Goal: Task Accomplishment & Management: Manage account settings

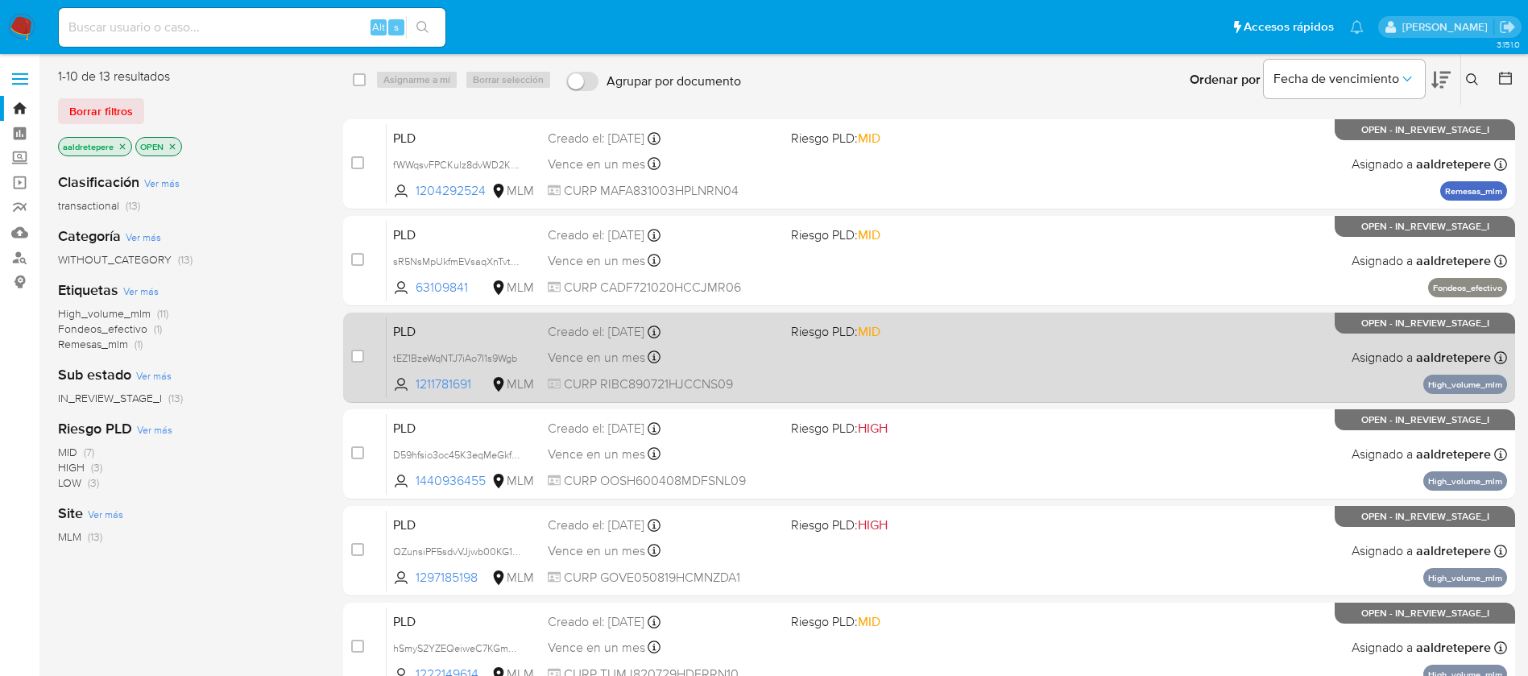
click at [1013, 364] on div "PLD tEZ1BzeWqNTJ7iAo7I1s9Wgb 1211781691 MLM Riesgo PLD: MID Creado el: 12/07/20…" at bounding box center [947, 356] width 1120 height 81
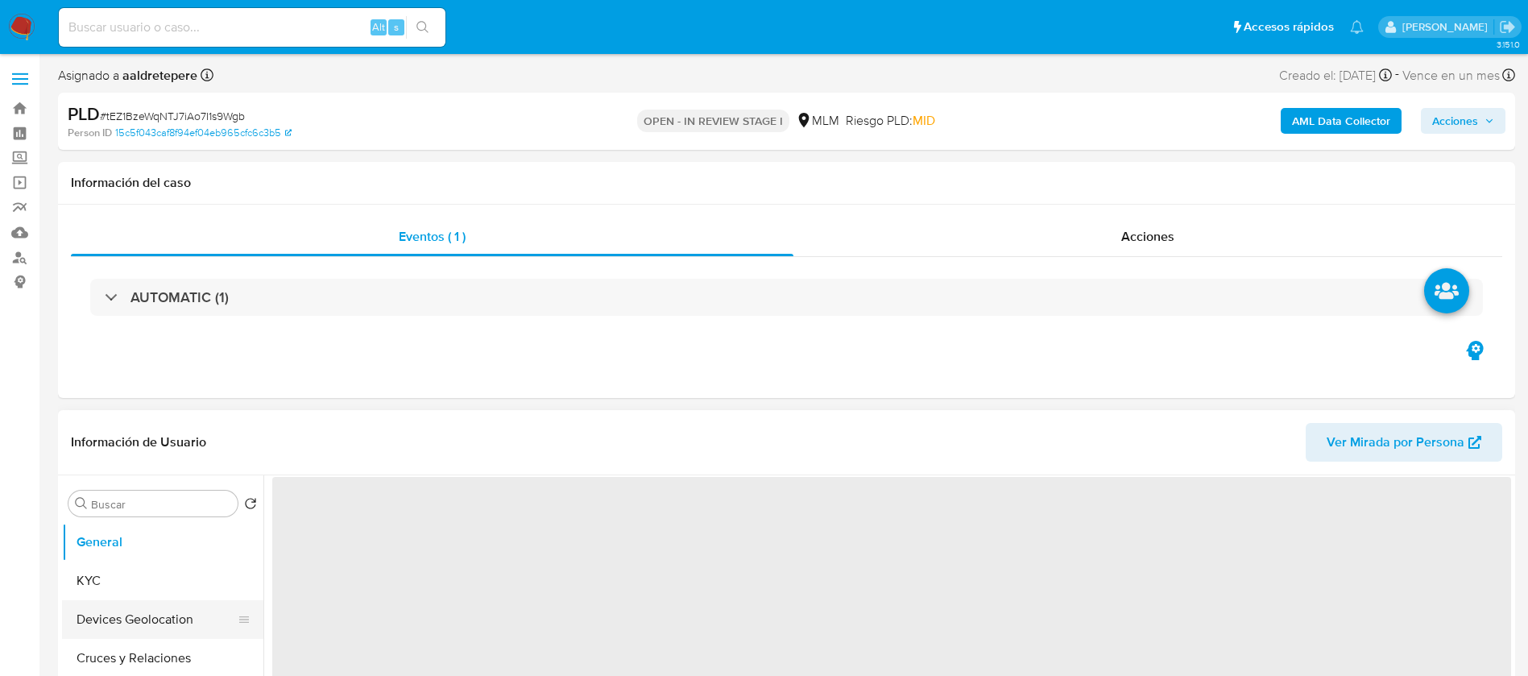
click at [86, 631] on button "Devices Geolocation" at bounding box center [156, 619] width 188 height 39
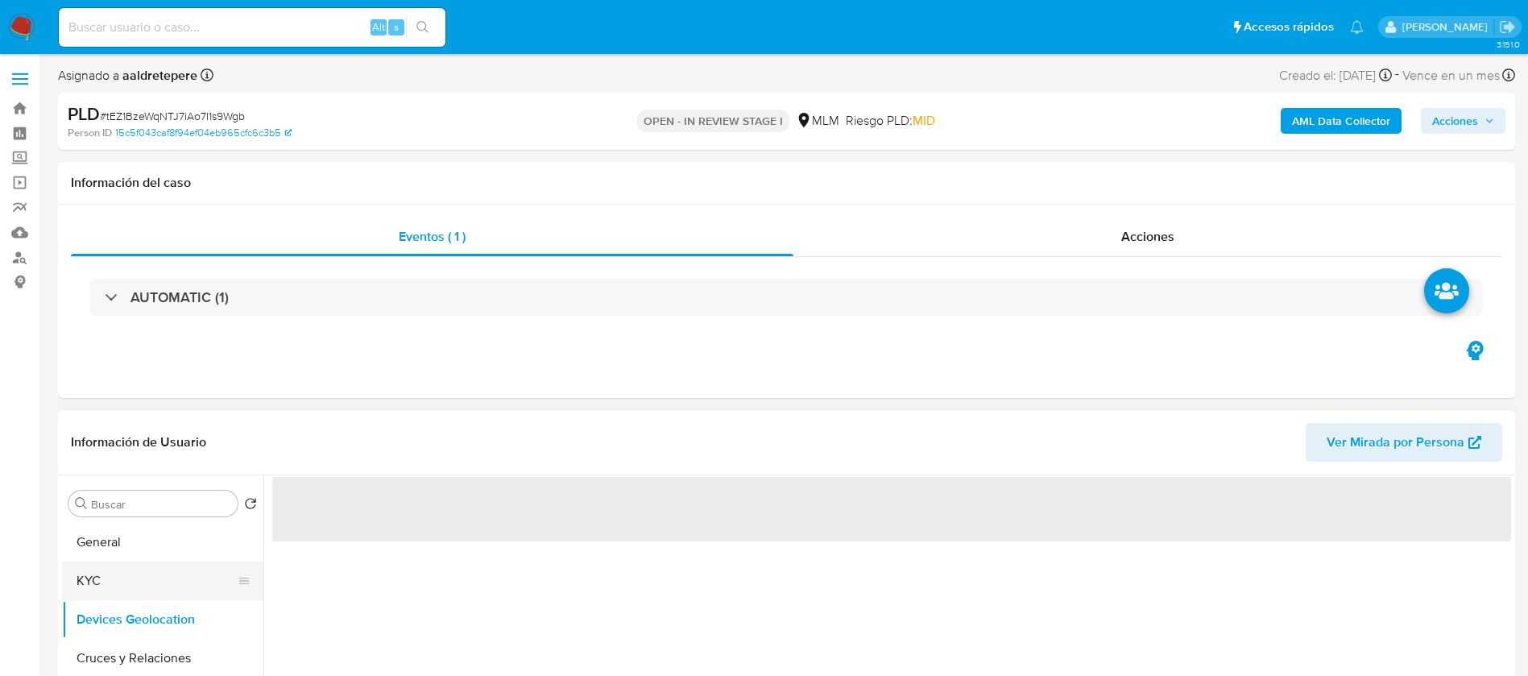
click at [88, 581] on button "KYC" at bounding box center [156, 580] width 188 height 39
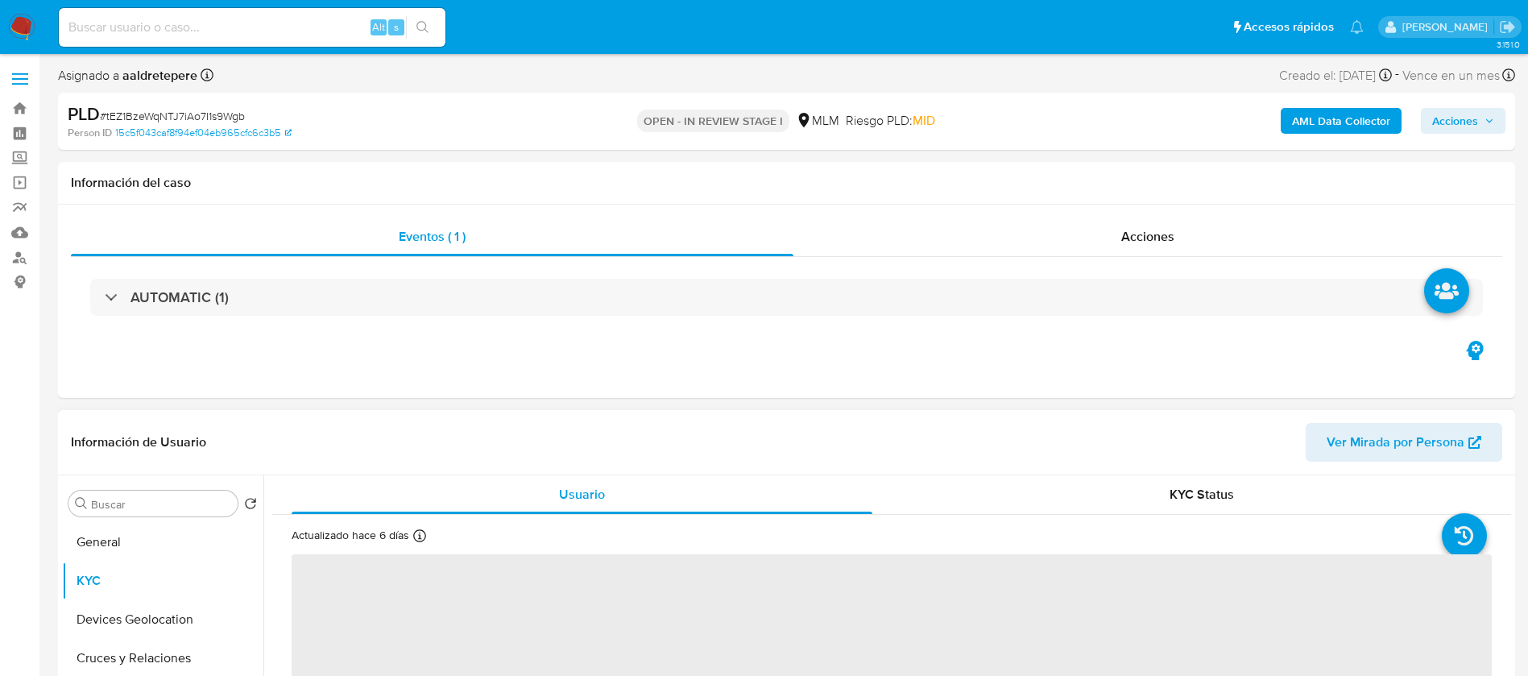
select select "10"
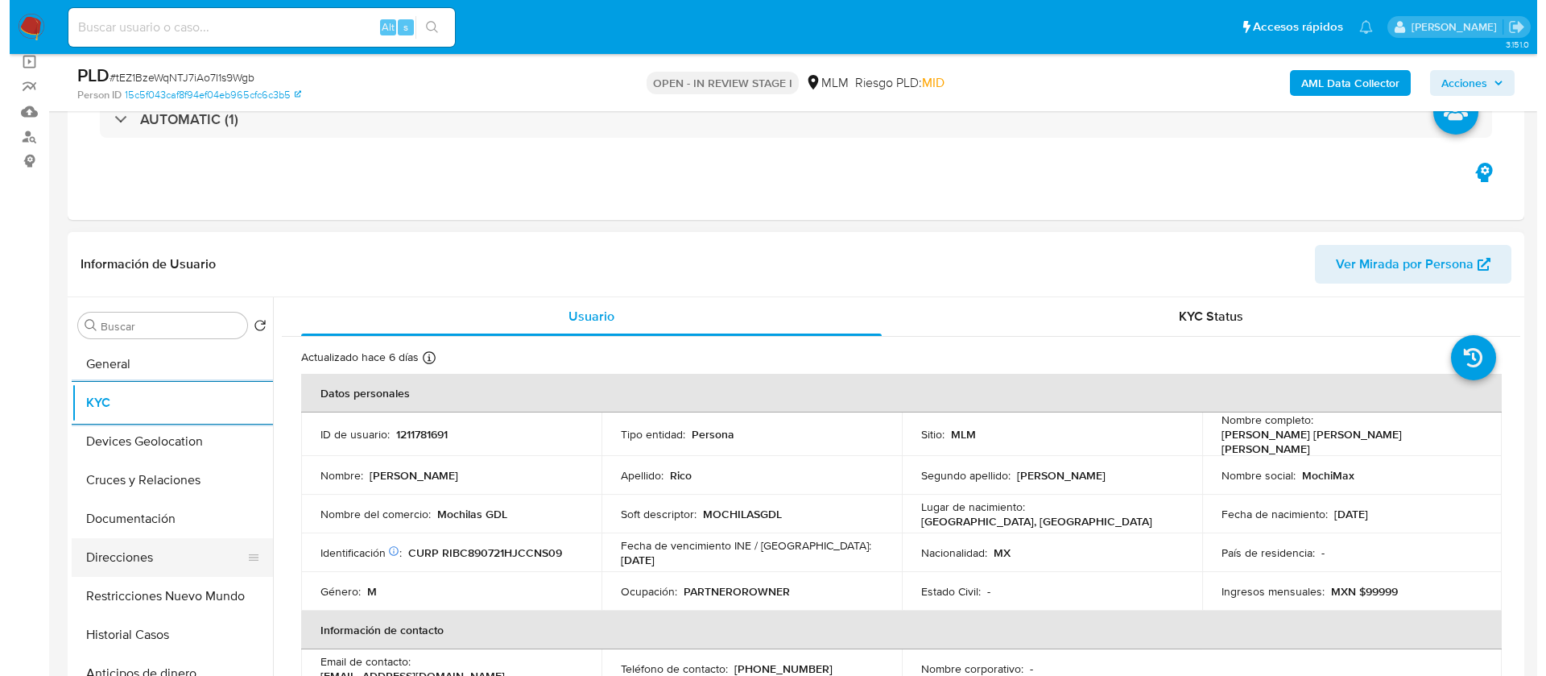
scroll to position [121, 0]
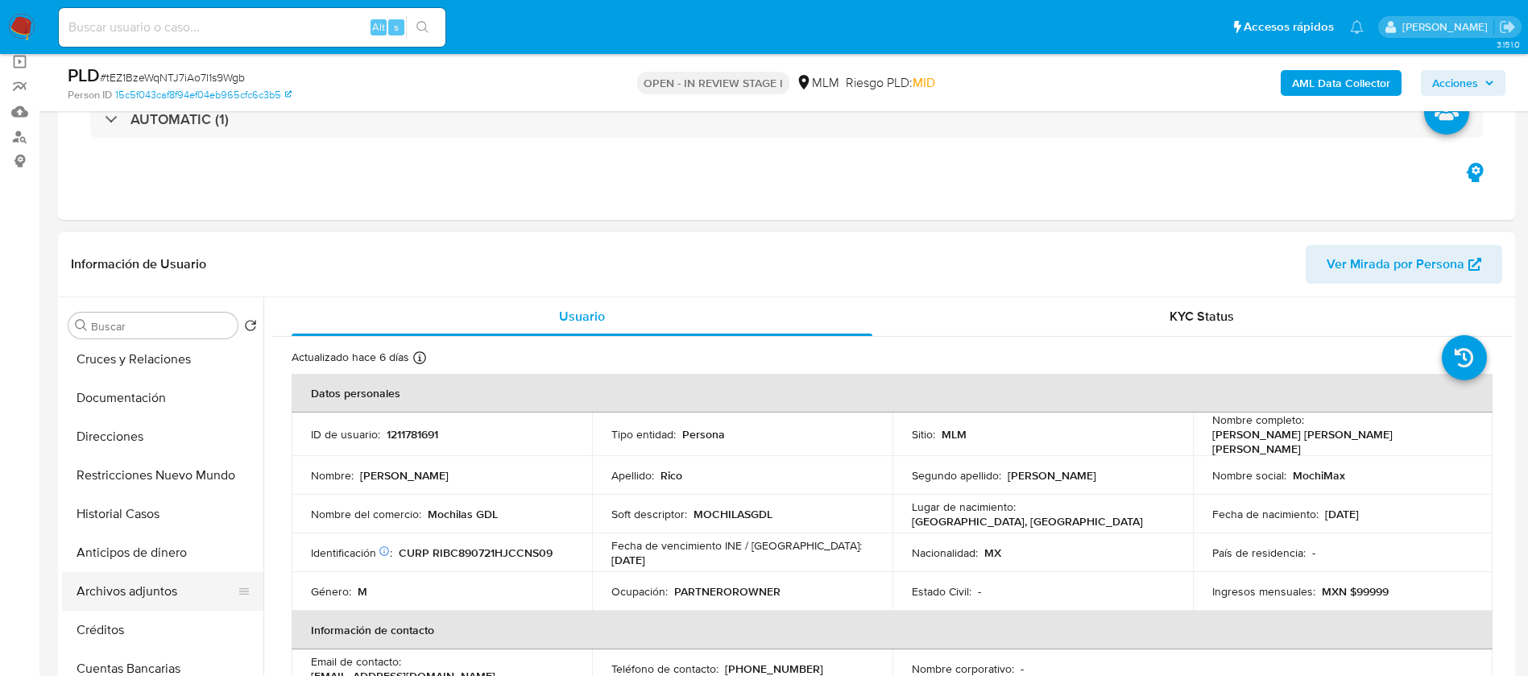
click at [138, 604] on button "Archivos adjuntos" at bounding box center [156, 591] width 188 height 39
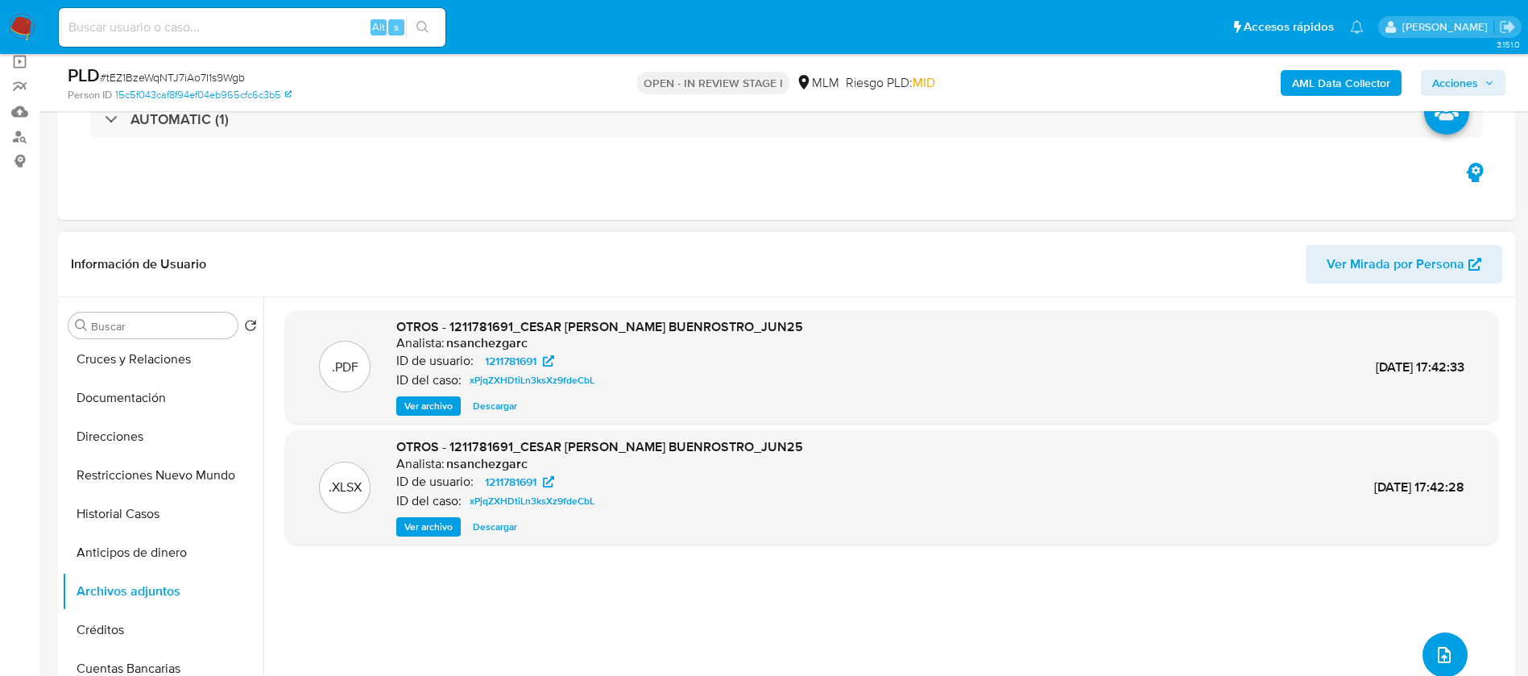
click at [1443, 658] on icon "upload-file" at bounding box center [1443, 654] width 19 height 19
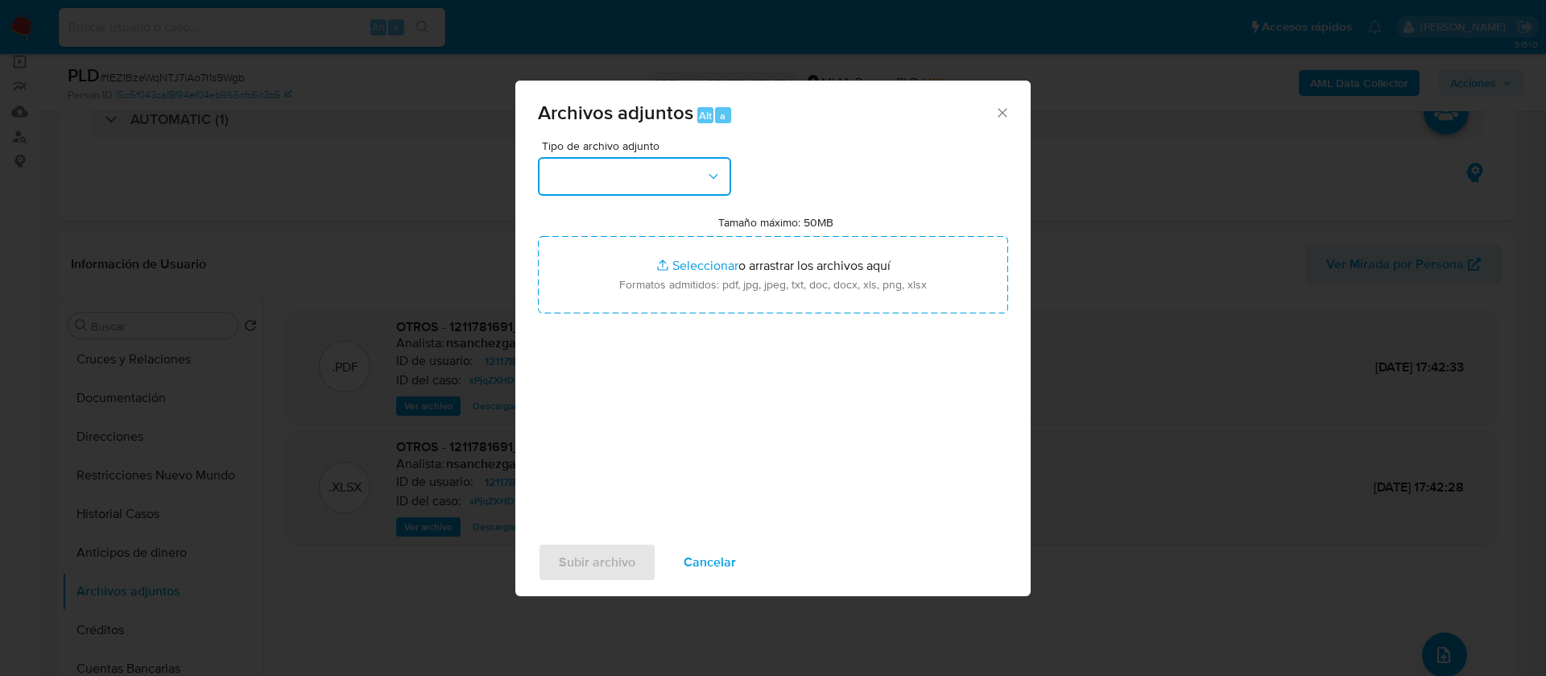
click at [689, 180] on button "button" at bounding box center [634, 176] width 193 height 39
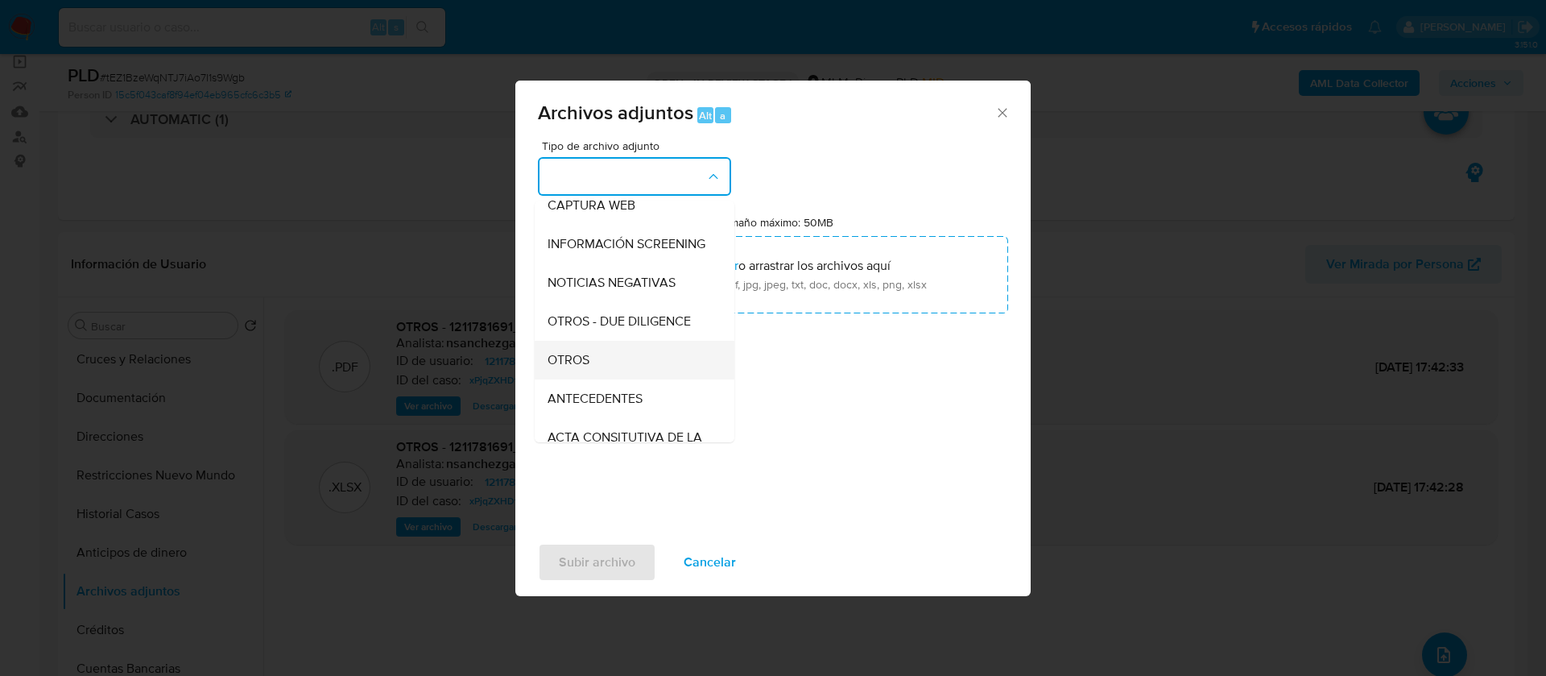
scroll to position [166, 0]
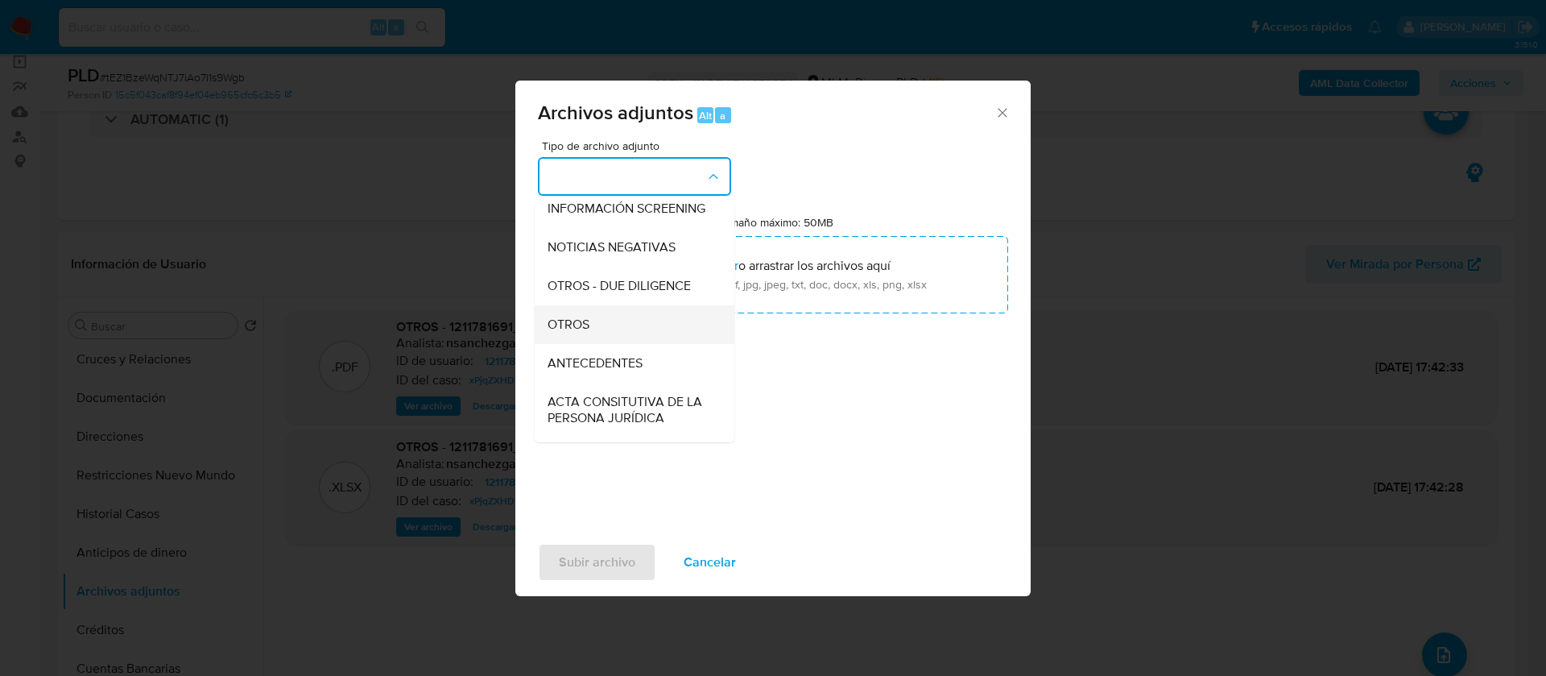
click at [590, 333] on div "OTROS" at bounding box center [630, 324] width 164 height 39
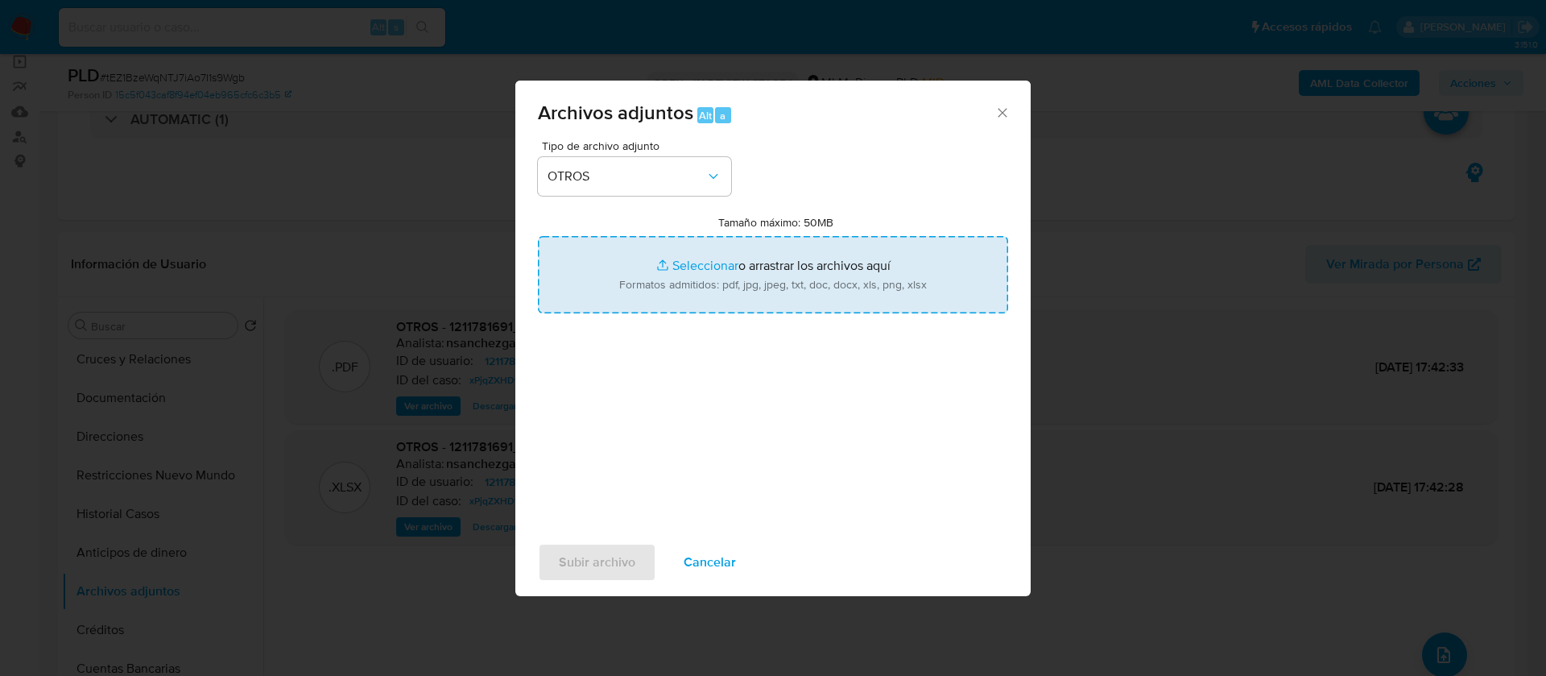
click at [720, 280] on input "Tamaño máximo: 50MB Seleccionar archivos" at bounding box center [773, 274] width 470 height 77
type input "C:\fakepath\1211781691_CASAR DANIEL RICO BUENROSTRO_JULIO 2025.xlsx"
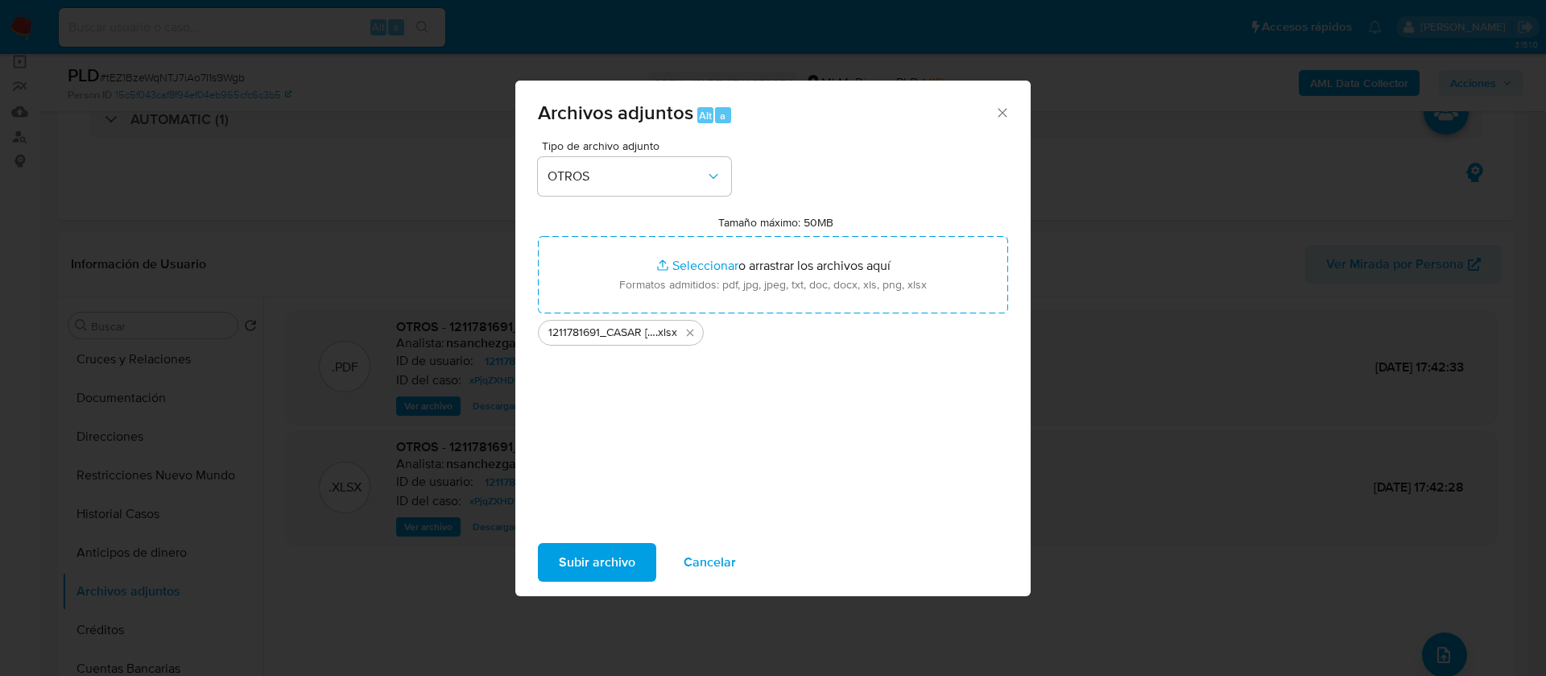
click at [581, 565] on span "Subir archivo" at bounding box center [597, 561] width 77 height 35
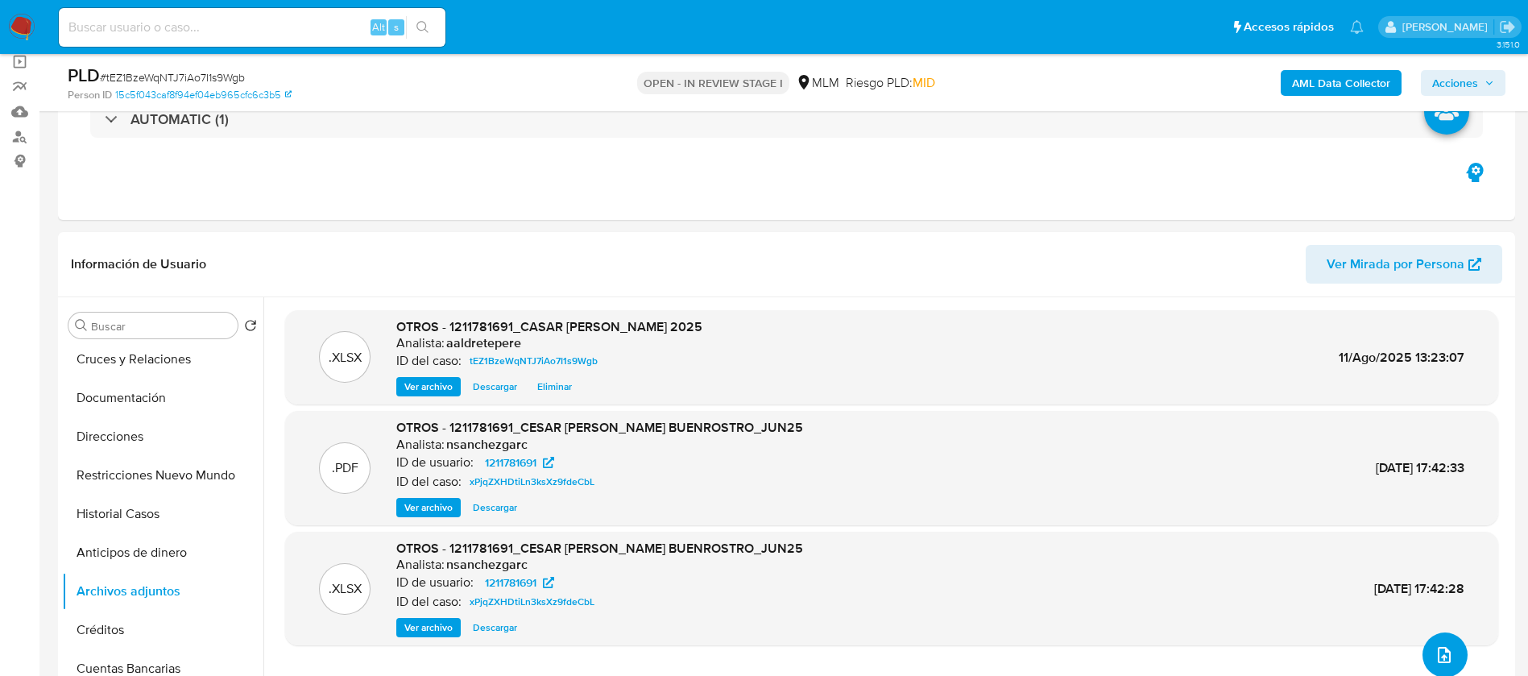
click at [1425, 658] on button "upload-file" at bounding box center [1444, 654] width 45 height 45
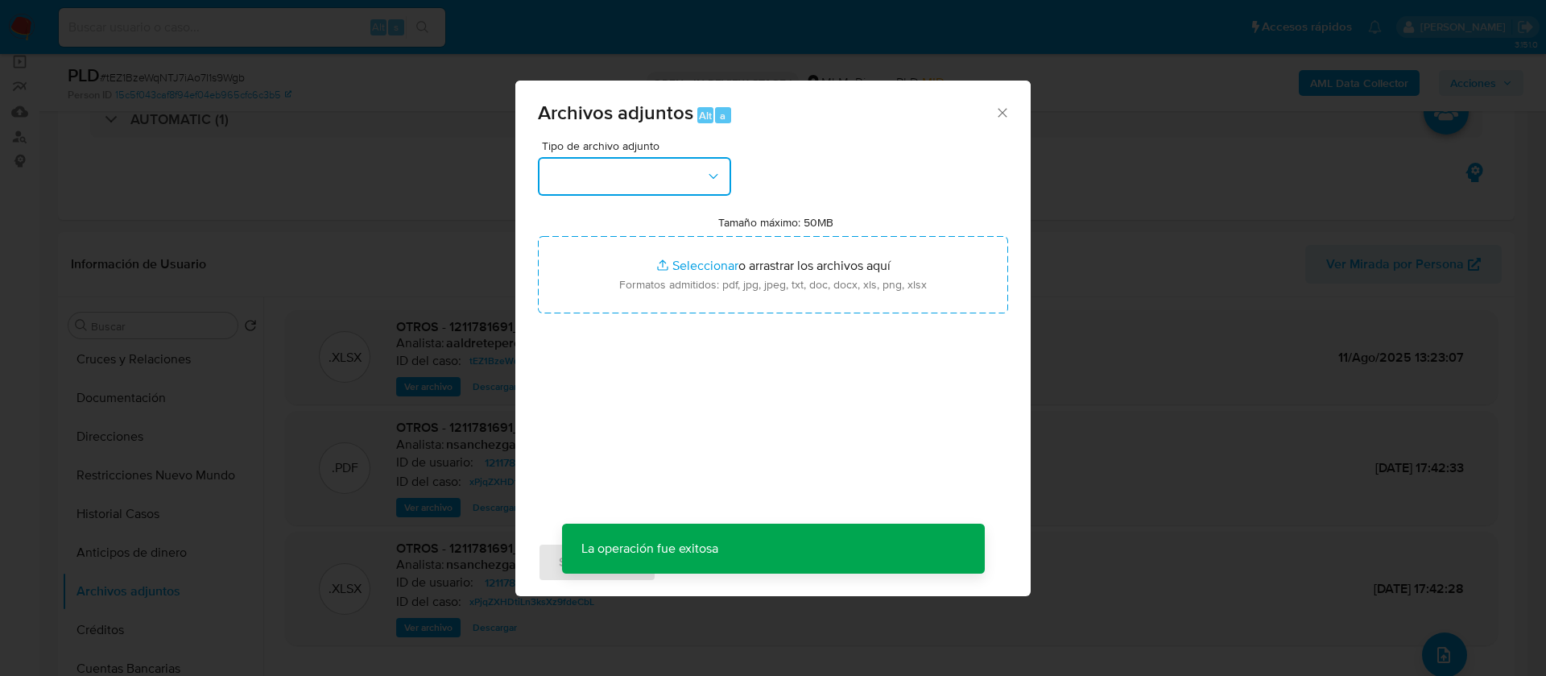
click at [685, 191] on button "button" at bounding box center [634, 176] width 193 height 39
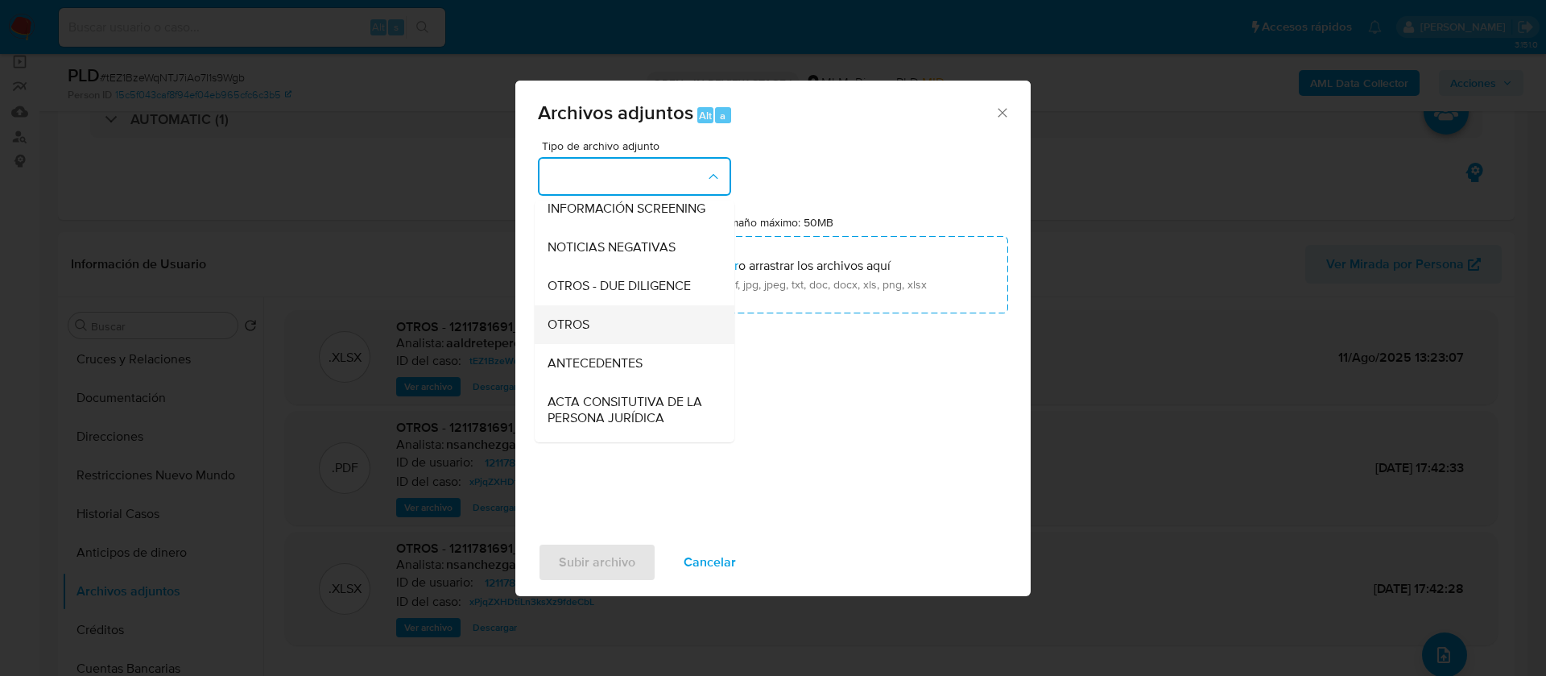
click at [647, 335] on div "OTROS" at bounding box center [630, 324] width 164 height 39
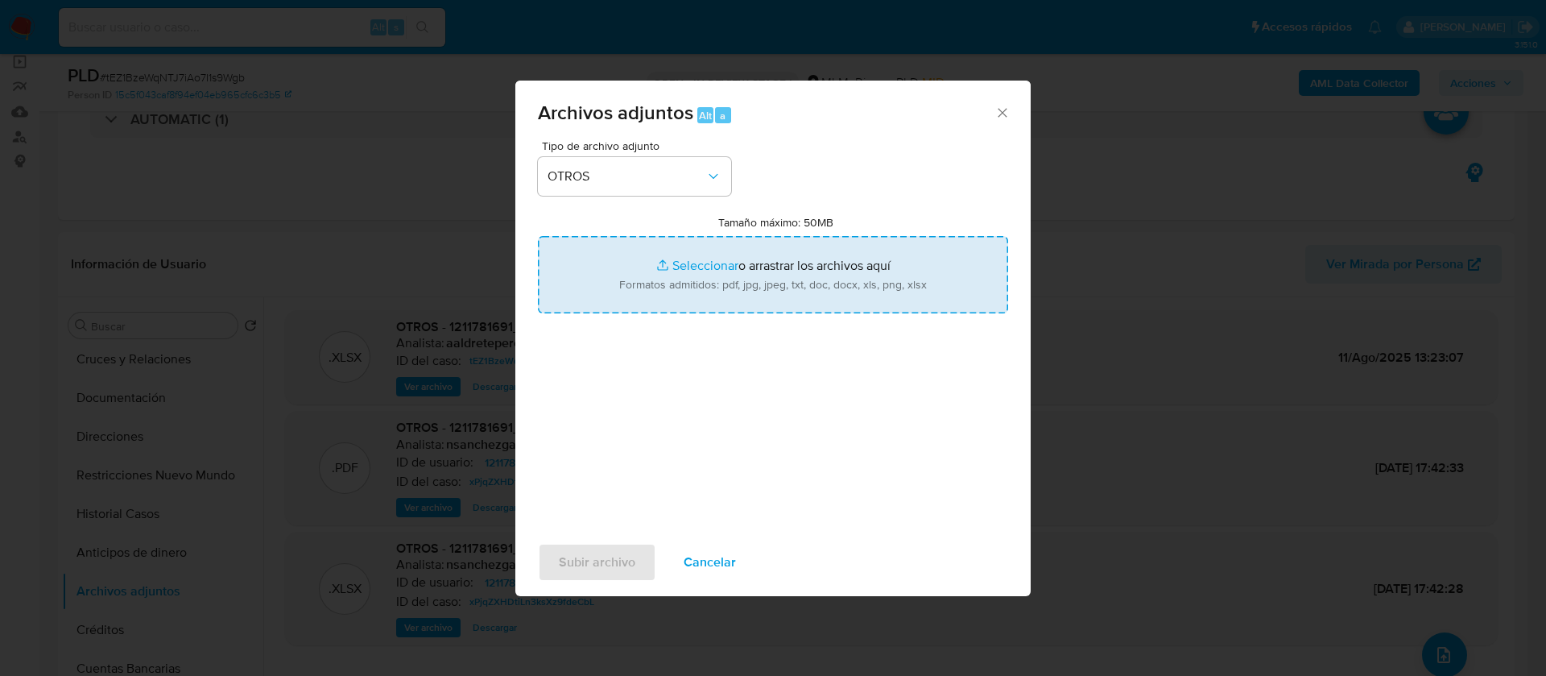
click at [730, 267] on input "Tamaño máximo: 50MB Seleccionar archivos" at bounding box center [773, 274] width 470 height 77
type input "C:\fakepath\1211781691_CESAR DANIEL RICO BUEN ROSTRO_JULIO 2025.pdf"
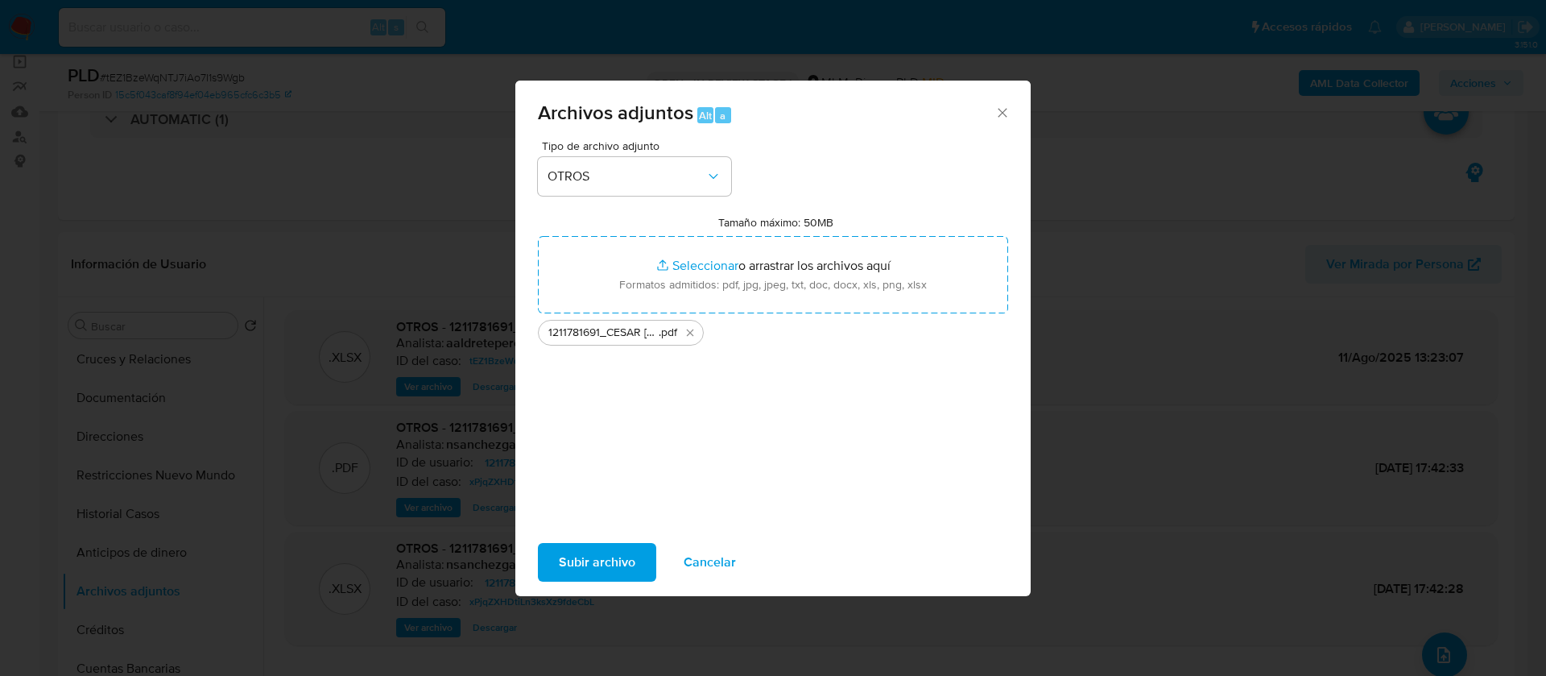
click at [577, 555] on span "Subir archivo" at bounding box center [597, 561] width 77 height 35
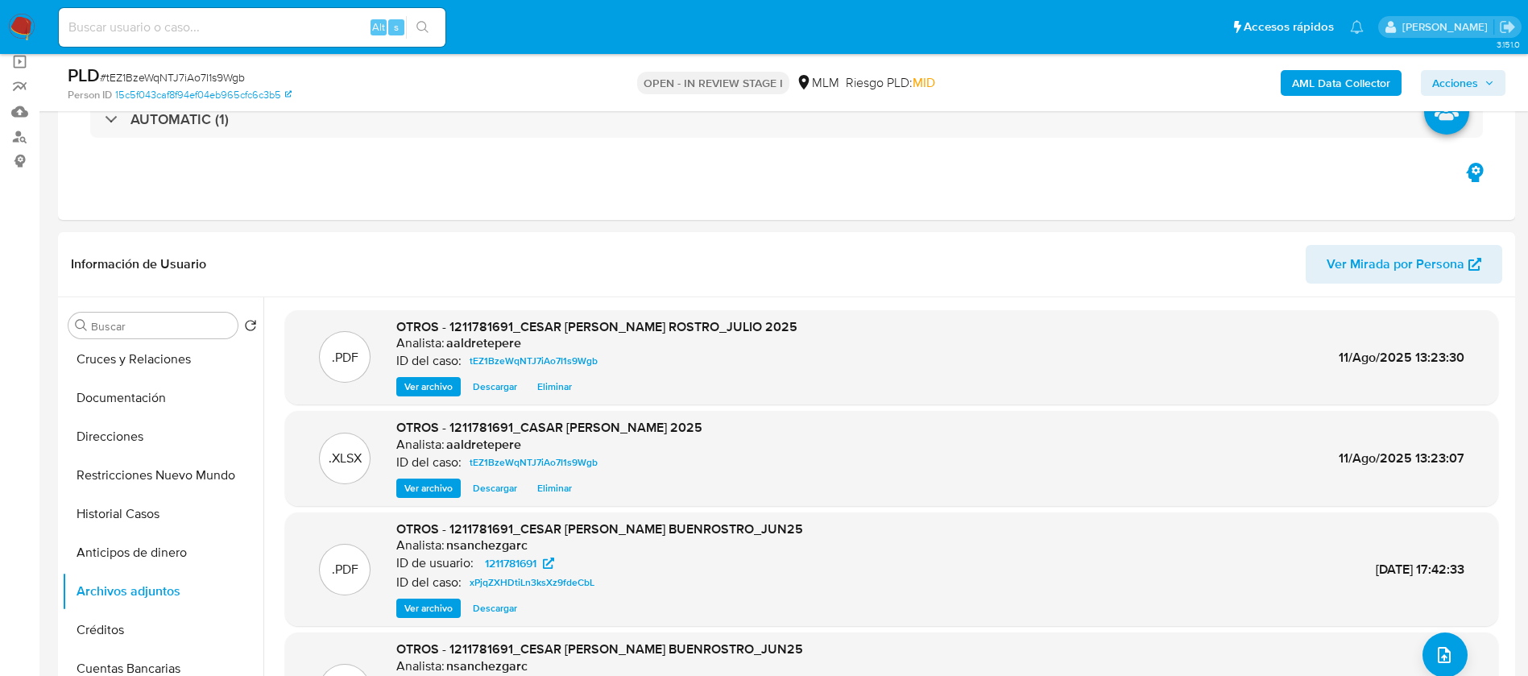
drag, startPoint x: 1495, startPoint y: 80, endPoint x: 1480, endPoint y: 95, distance: 21.1
click at [1494, 80] on button "Acciones" at bounding box center [1463, 83] width 85 height 26
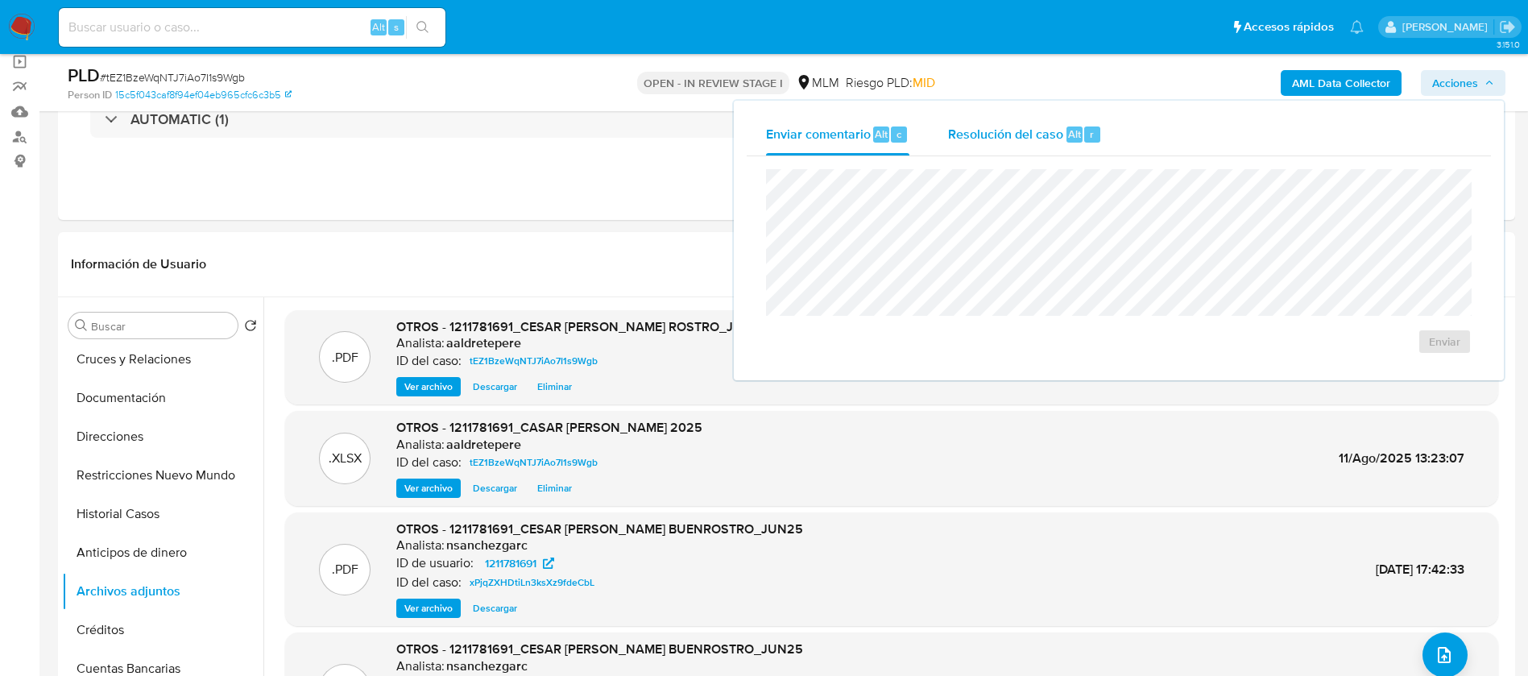
click at [979, 143] on div "Resolución del caso Alt r" at bounding box center [1025, 135] width 154 height 42
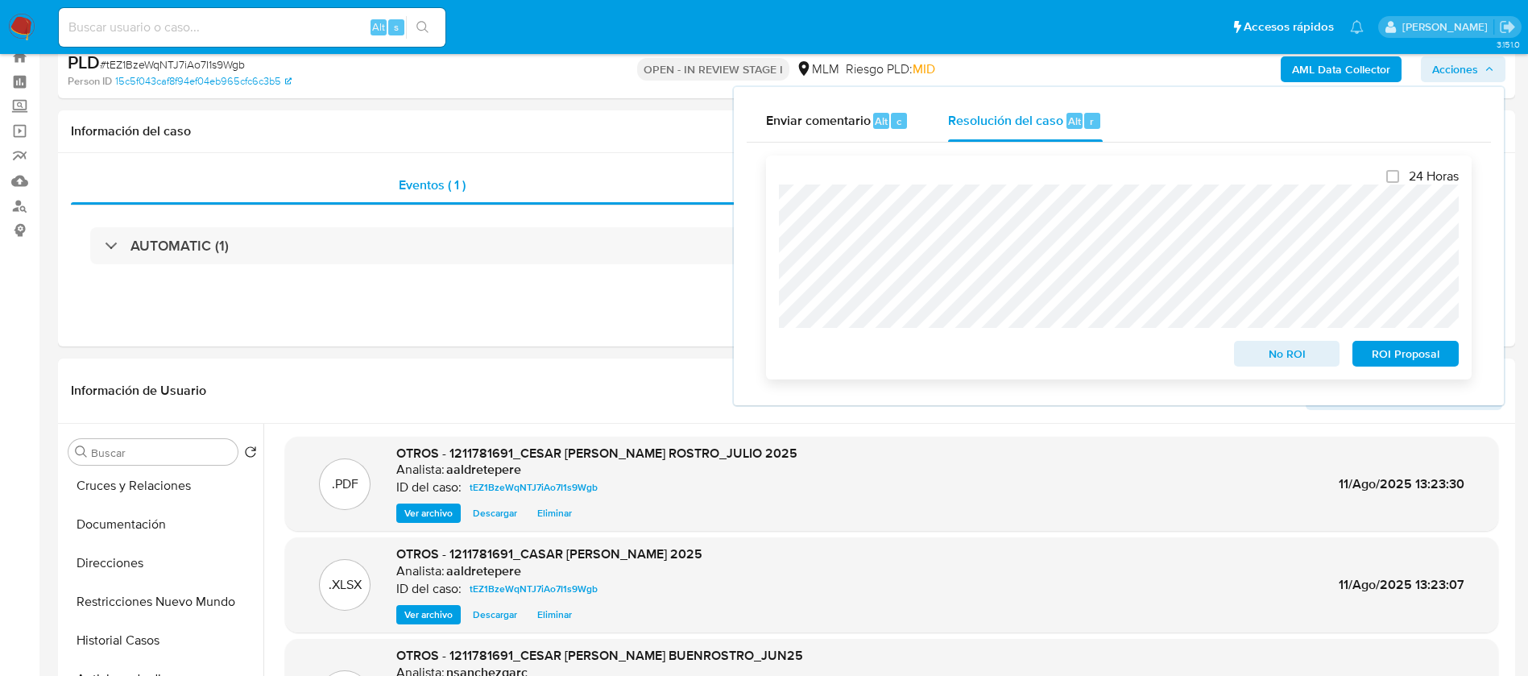
scroll to position [0, 0]
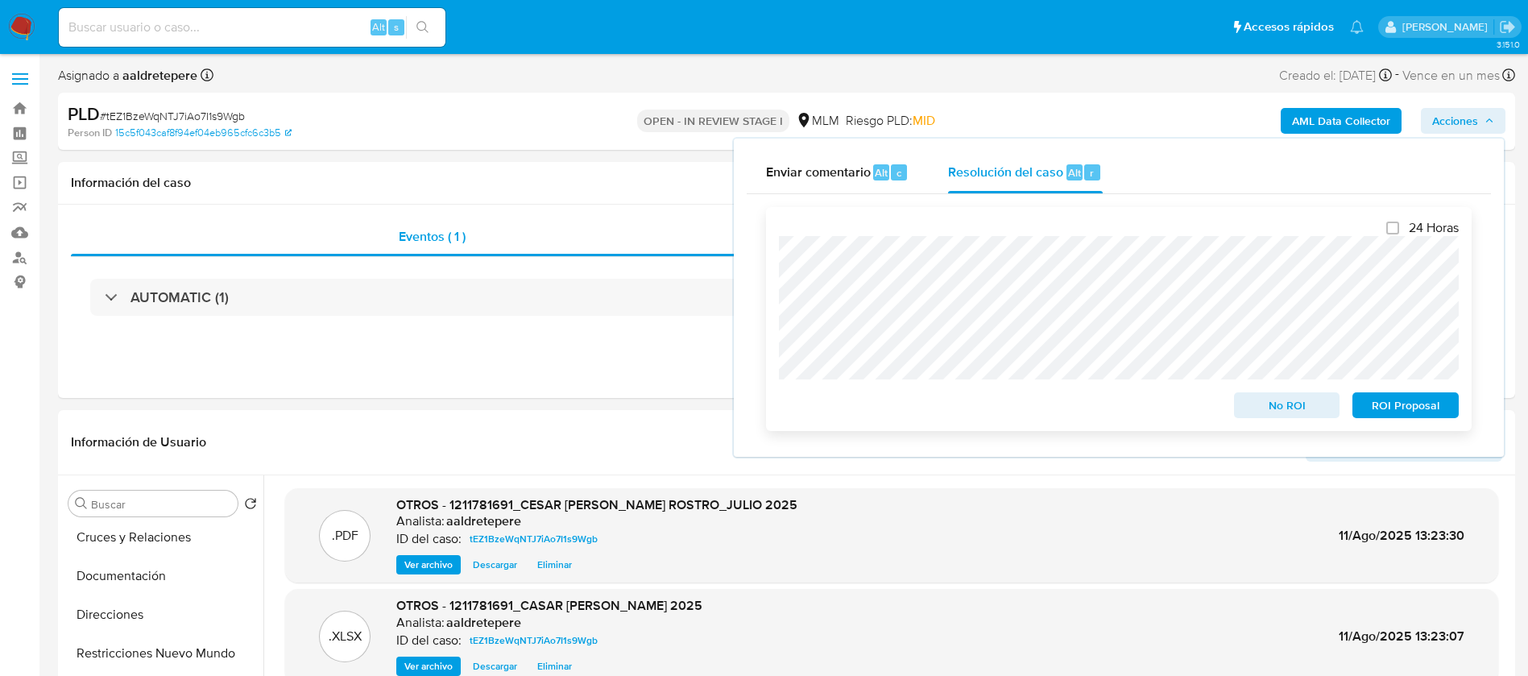
click at [777, 312] on div "24 Horas No ROI ROI Proposal" at bounding box center [1118, 319] width 705 height 224
click at [1270, 411] on span "No ROI" at bounding box center [1287, 405] width 84 height 23
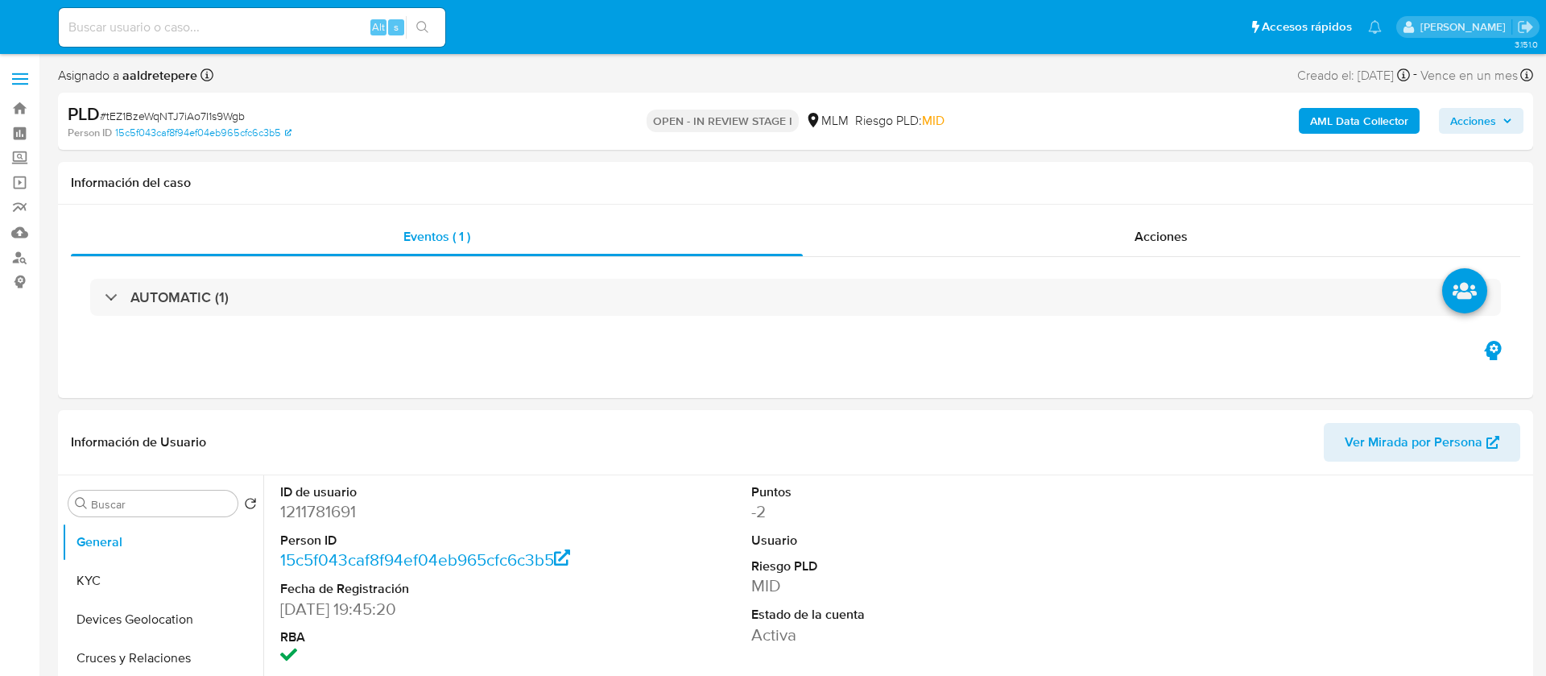
select select "10"
